Goal: Find specific page/section: Find specific page/section

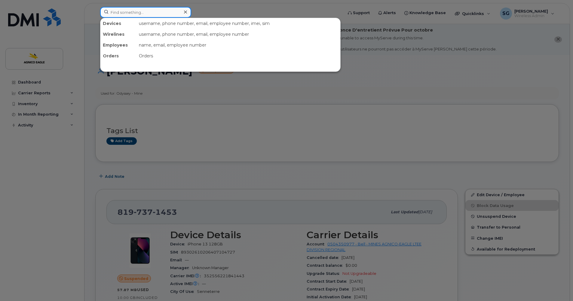
click at [136, 15] on input at bounding box center [145, 12] width 91 height 11
paste input "[PERSON_NAME]."
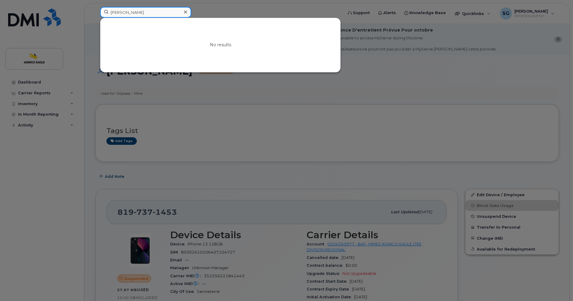
type input "[PERSON_NAME]"
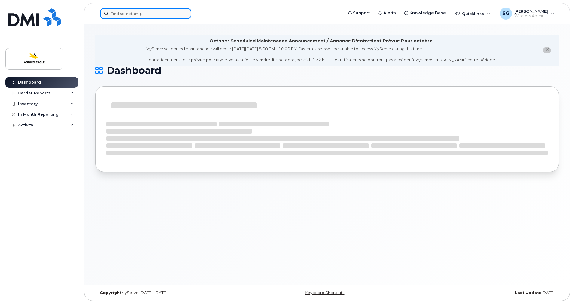
click at [139, 12] on input at bounding box center [145, 13] width 91 height 11
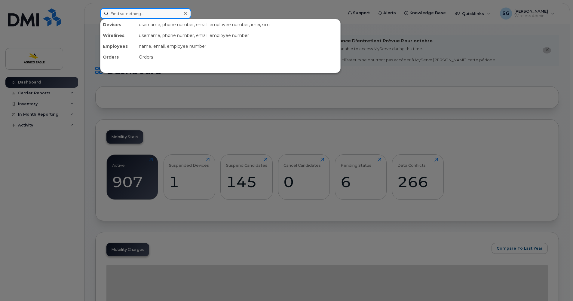
paste input "[PERSON_NAME]."
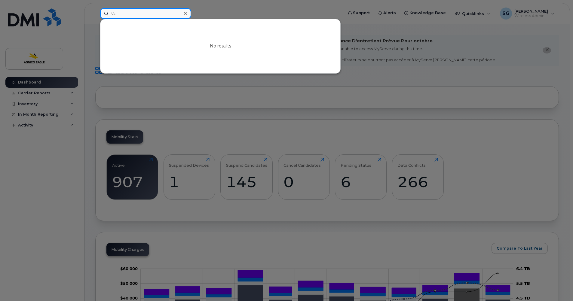
type input "M"
type input "m"
click at [185, 12] on icon at bounding box center [185, 13] width 3 height 5
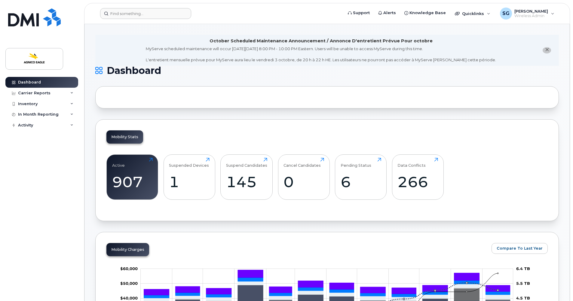
click at [204, 41] on div "October Scheduled Maintenance Announcement / Annonce D'entretient Prévue Pour o…" at bounding box center [321, 50] width 350 height 25
click at [134, 13] on input at bounding box center [145, 13] width 91 height 11
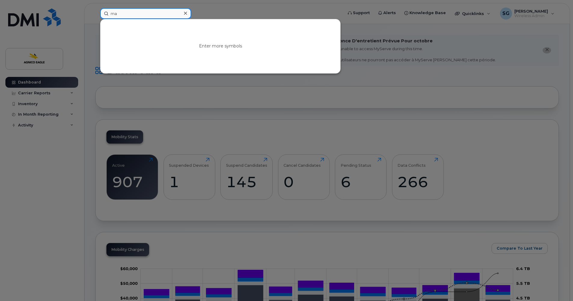
type input "m"
click at [318, 12] on div at bounding box center [286, 150] width 573 height 301
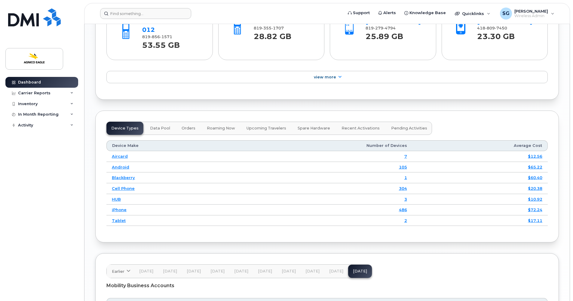
scroll to position [600, 0]
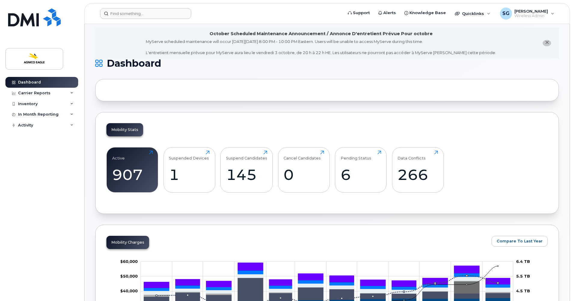
scroll to position [0, 0]
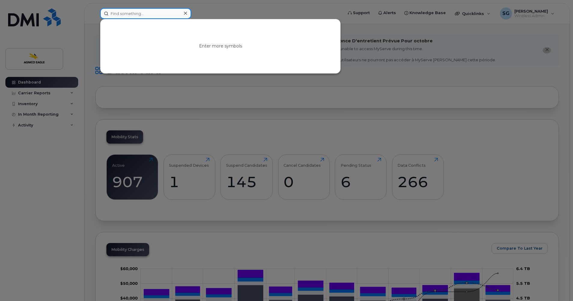
click at [156, 12] on input at bounding box center [145, 13] width 91 height 11
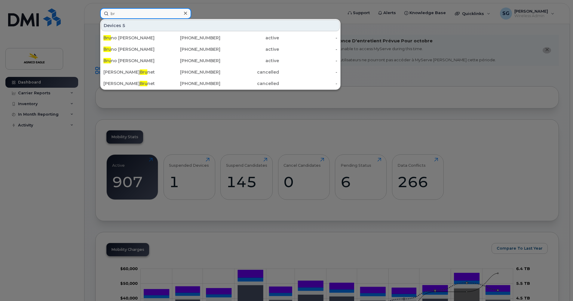
type input "b"
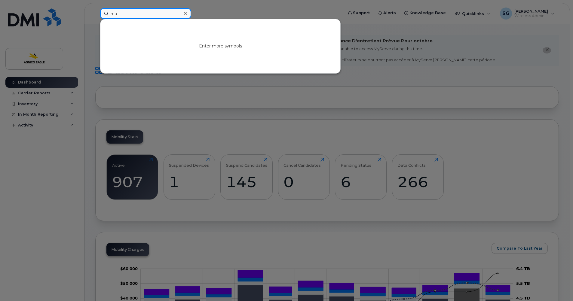
type input "m"
click at [150, 12] on input at bounding box center [145, 13] width 91 height 11
paste input "MARTIN LEVESQUE"
type input "MARTIN LEVESQUE"
click at [186, 13] on icon at bounding box center [185, 13] width 3 height 5
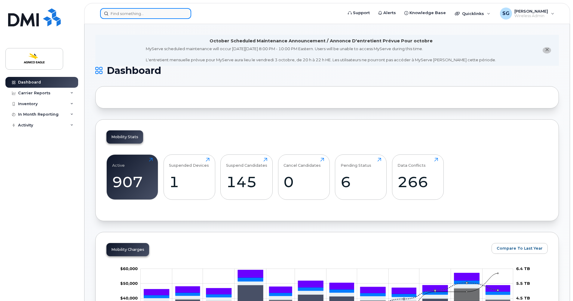
click at [178, 14] on input at bounding box center [145, 13] width 91 height 11
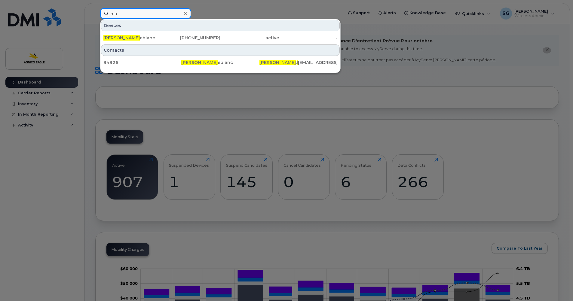
type input "m"
